Goal: Task Accomplishment & Management: Use online tool/utility

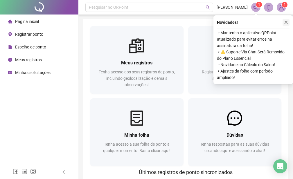
click at [284, 23] on icon "close" at bounding box center [286, 22] width 4 height 4
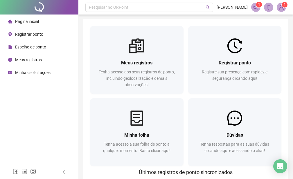
click at [24, 144] on div "Página inicial Registrar ponto Espelho de ponto Meus registros Minhas solicitaç…" at bounding box center [39, 82] width 78 height 165
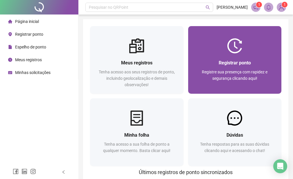
click at [241, 34] on div "Registrar ponto Registre sua presença com rapidez e segurança clicando aqui!" at bounding box center [234, 60] width 93 height 68
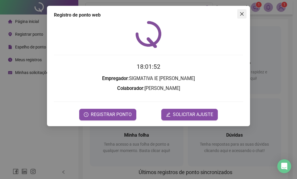
click at [241, 13] on icon "close" at bounding box center [241, 13] width 3 height 3
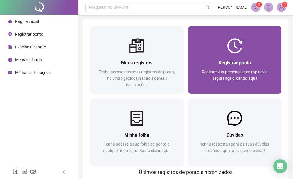
click at [201, 74] on div "Registre sua presença com rapidez e segurança clicando aqui!" at bounding box center [235, 78] width 80 height 19
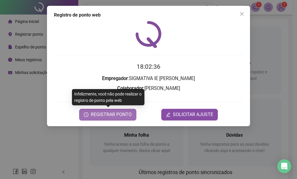
drag, startPoint x: 113, startPoint y: 119, endPoint x: 114, endPoint y: 116, distance: 3.0
click at [114, 116] on button "REGISTRAR PONTO" at bounding box center [107, 115] width 57 height 12
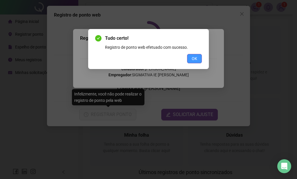
click at [198, 59] on button "OK" at bounding box center [194, 58] width 15 height 9
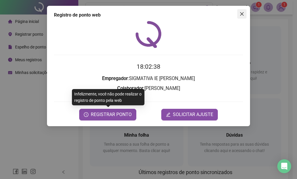
click at [243, 17] on button "Close" at bounding box center [241, 13] width 9 height 9
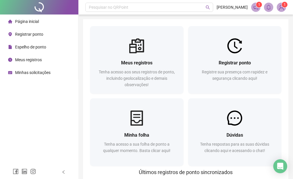
drag, startPoint x: 24, startPoint y: 111, endPoint x: 93, endPoint y: 55, distance: 89.2
click at [24, 111] on div "Página inicial Registrar ponto Espelho de ponto Meus registros Minhas solicitaç…" at bounding box center [39, 82] width 78 height 165
